Goal: Check status: Check status

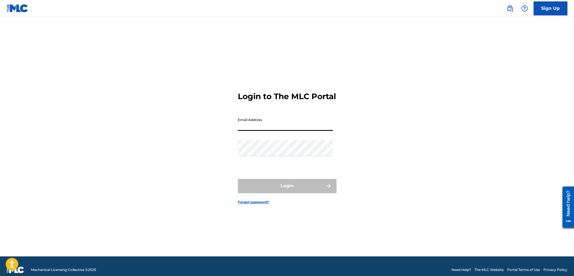
click at [254, 128] on input "Email Address" at bounding box center [285, 123] width 95 height 16
type input "[EMAIL_ADDRESS][DOMAIN_NAME]"
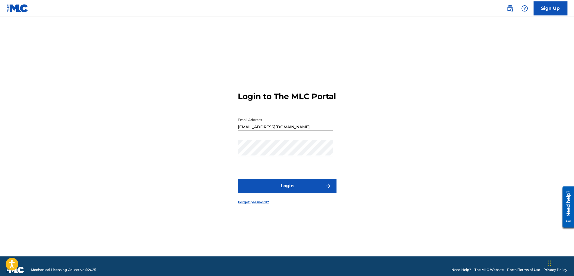
click at [287, 187] on button "Login" at bounding box center [287, 186] width 98 height 14
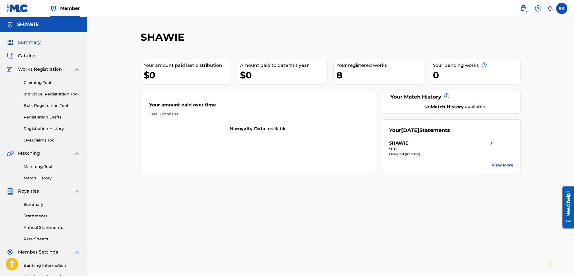
click at [351, 80] on div "8" at bounding box center [380, 75] width 87 height 13
click at [218, 88] on div "Your amount paid last distribution $0 Amount paid to date this year $0 Your reg…" at bounding box center [331, 113] width 380 height 121
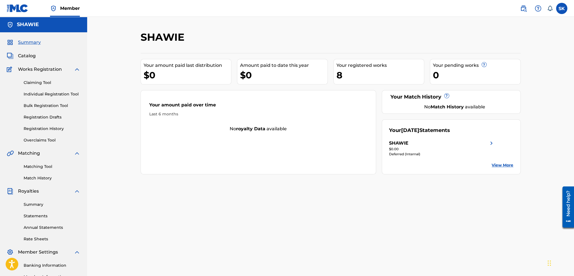
click at [215, 69] on div "$0" at bounding box center [187, 75] width 87 height 13
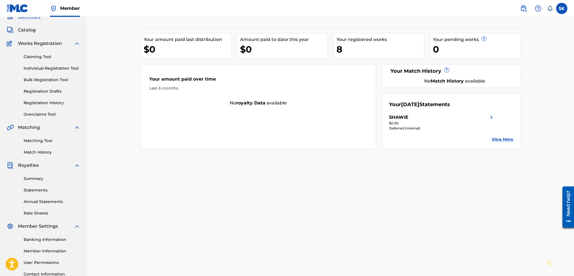
scroll to position [28, 0]
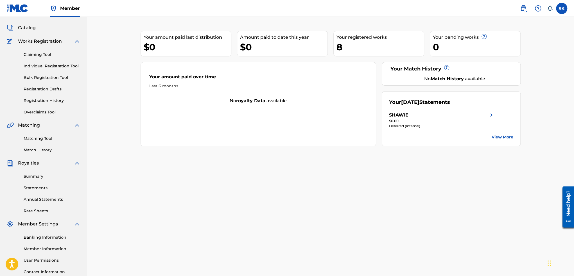
click at [38, 179] on link "Summary" at bounding box center [52, 177] width 57 height 6
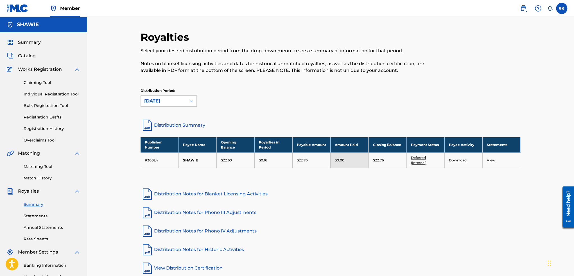
click at [223, 161] on p "$22.60" at bounding box center [226, 160] width 11 height 5
